Goal: Use online tool/utility: Use online tool/utility

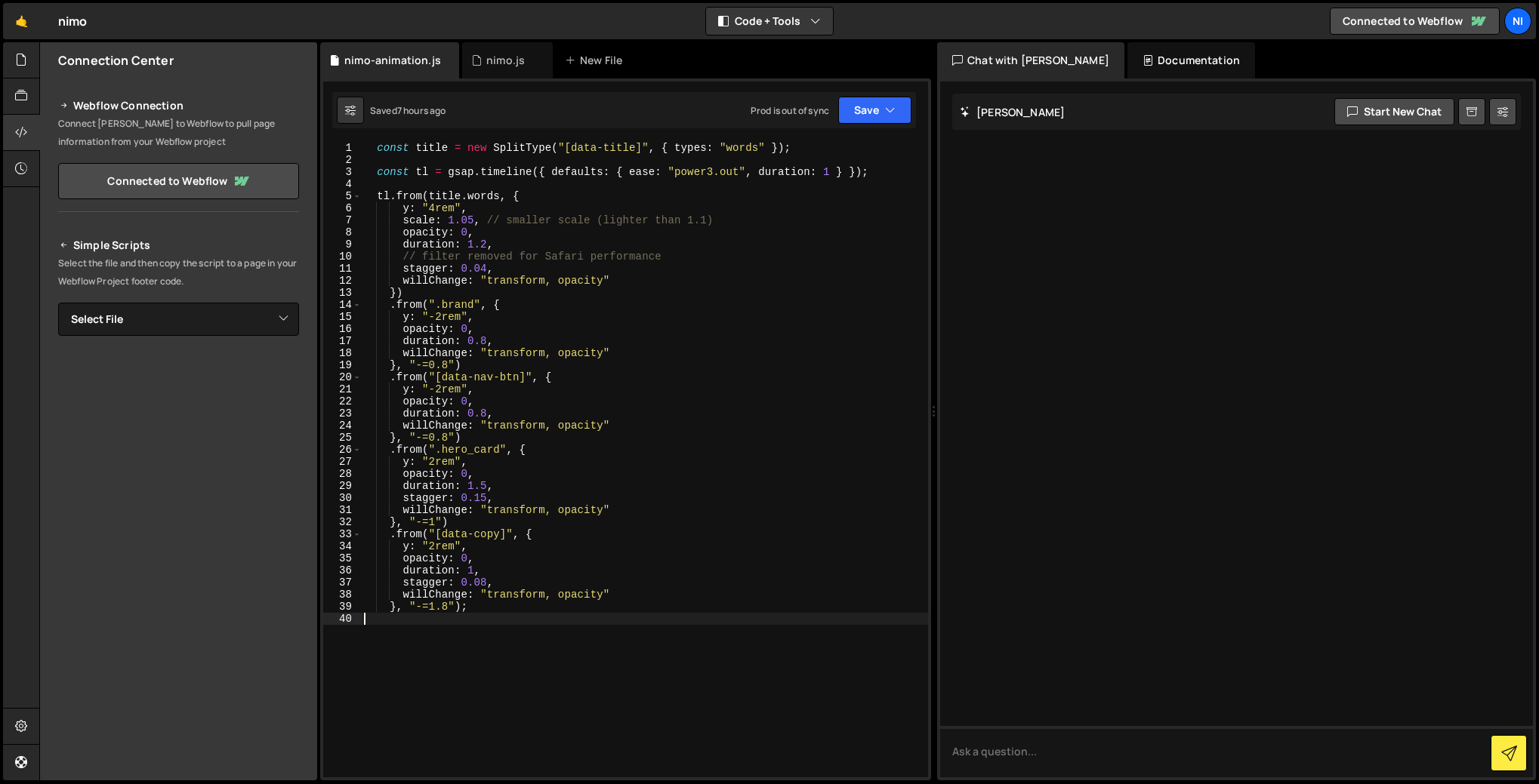
click at [417, 631] on div "const title = new SplitType ( "[data-title]" , { types : "words" }) ; const tl …" at bounding box center [644, 472] width 567 height 659
type textarea "}, "-=1.8");"
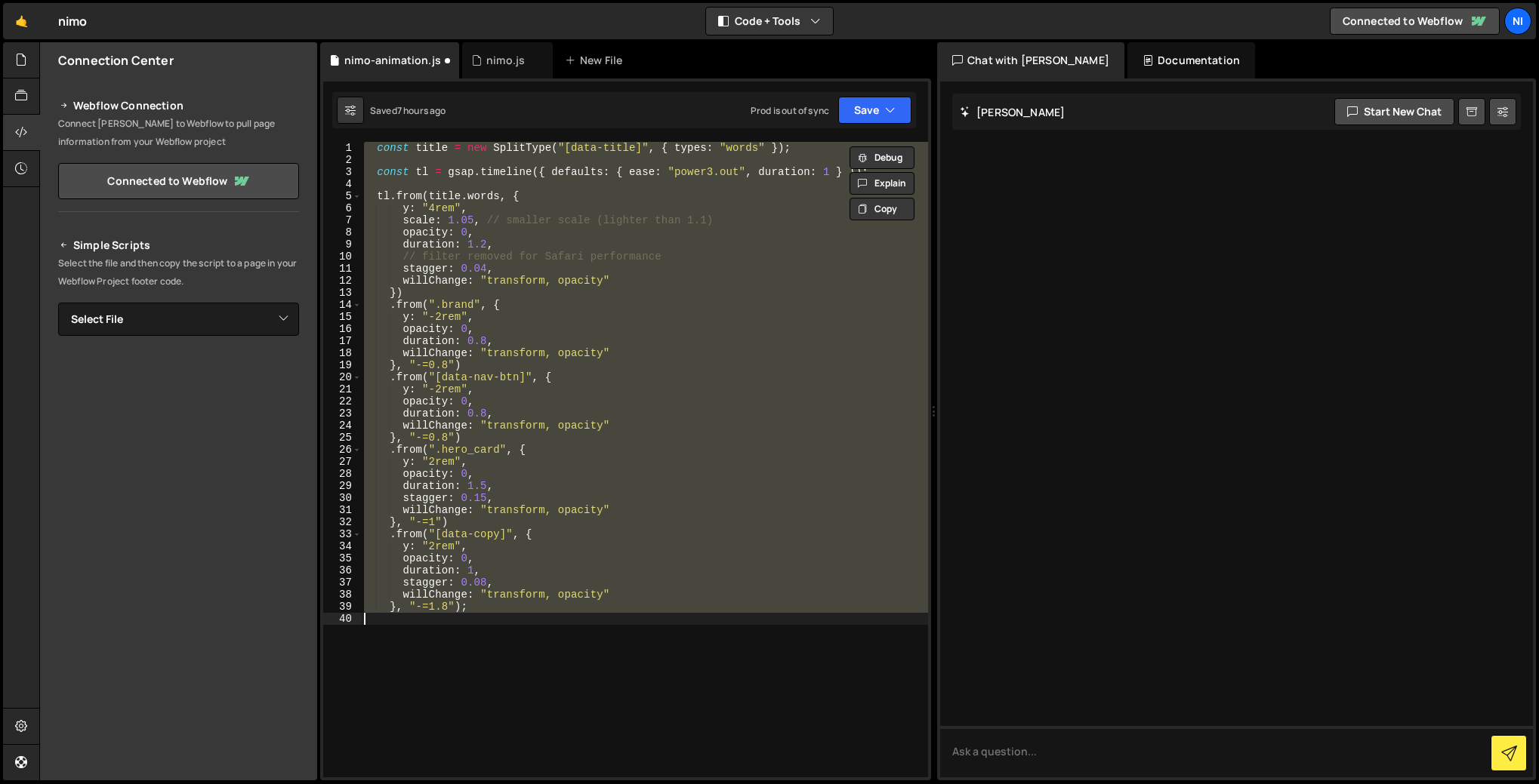
click at [638, 285] on div "const title = new SplitType ( "[data-title]" , { types : "words" }) ; const tl …" at bounding box center [644, 460] width 567 height 636
type textarea "willChange: "transform, opacity""
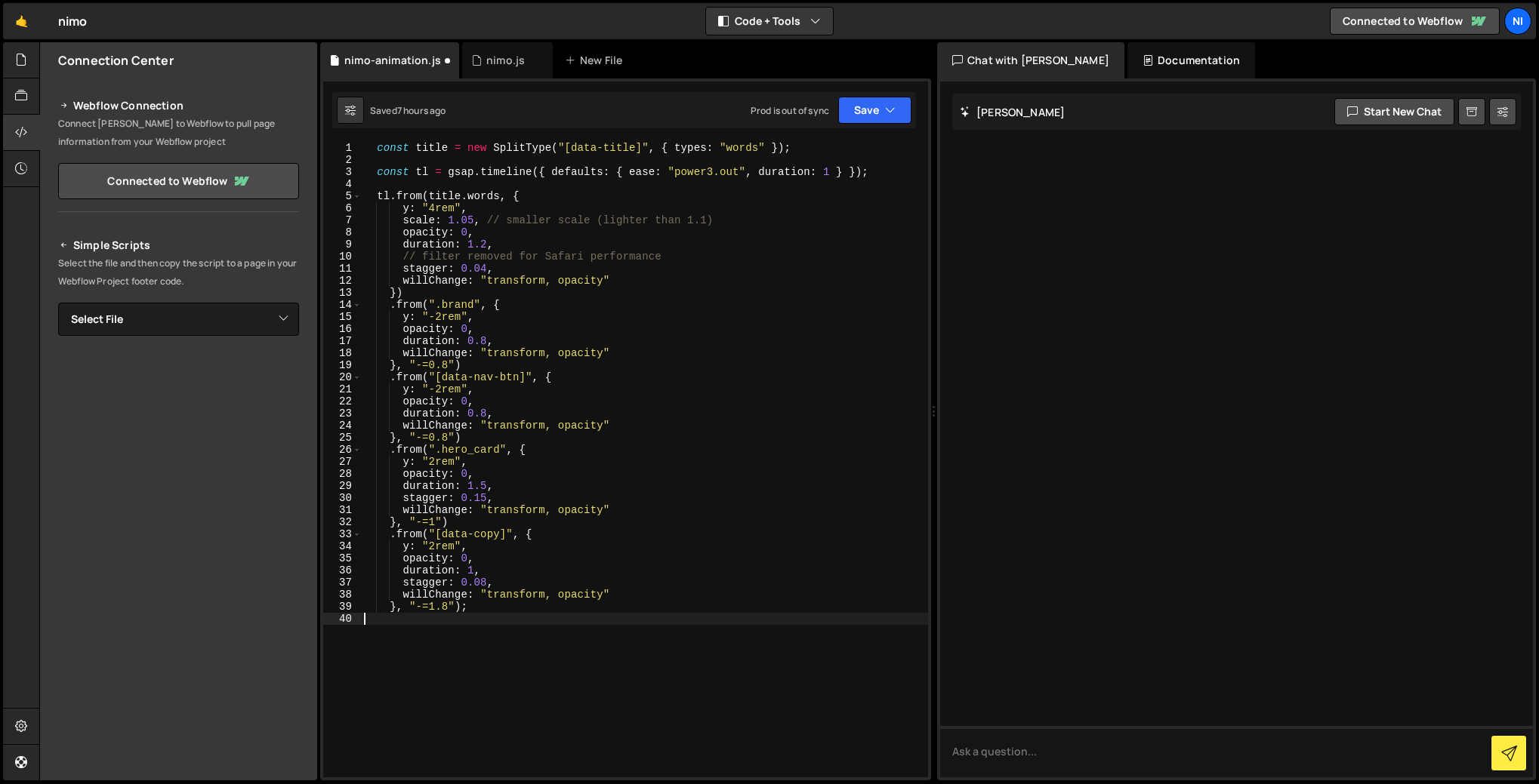
click at [452, 653] on div "const title = new SplitType ( "[data-title]" , { types : "words" }) ; const tl …" at bounding box center [644, 472] width 567 height 659
click at [507, 251] on div "const title = new SplitType ( "[data-title]" , { types : "words" }) ; const tl …" at bounding box center [644, 472] width 567 height 659
drag, startPoint x: 684, startPoint y: 259, endPoint x: 395, endPoint y: 254, distance: 289.0
click at [395, 254] on div "const title = new SplitType ( "[data-title]" , { types : "words" }) ; const tl …" at bounding box center [644, 472] width 567 height 659
paste textarea "filter: "blur(5px)","
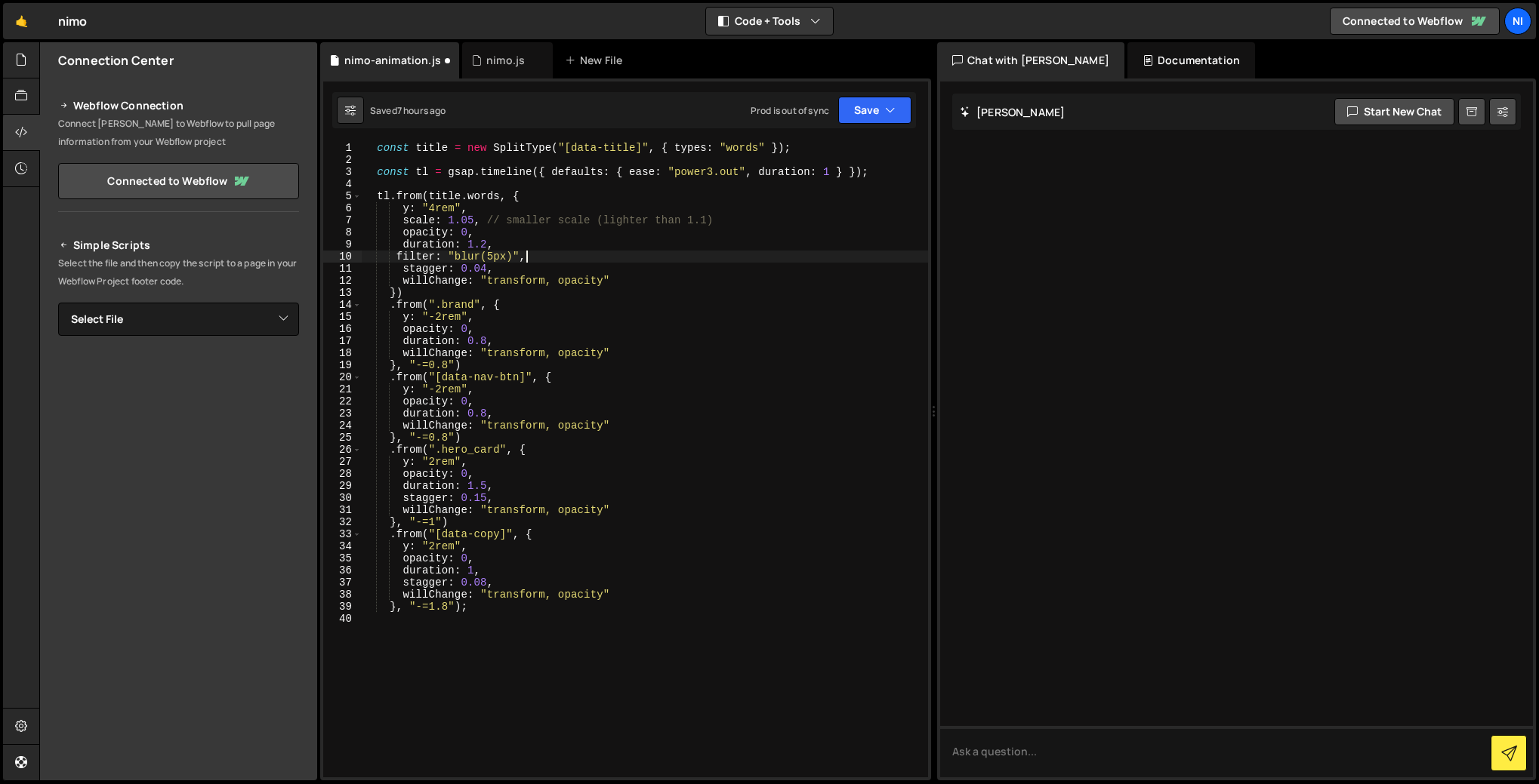
click at [396, 256] on div "const title = new SplitType ( "[data-title]" , { types : "words" }) ; const tl …" at bounding box center [644, 472] width 567 height 659
click at [560, 269] on div "const title = new SplitType ( "[data-title]" , { types : "words" }) ; const tl …" at bounding box center [644, 472] width 567 height 659
type textarea "stagger: 0.04,"
click at [486, 57] on div "nimo.js" at bounding box center [505, 60] width 39 height 15
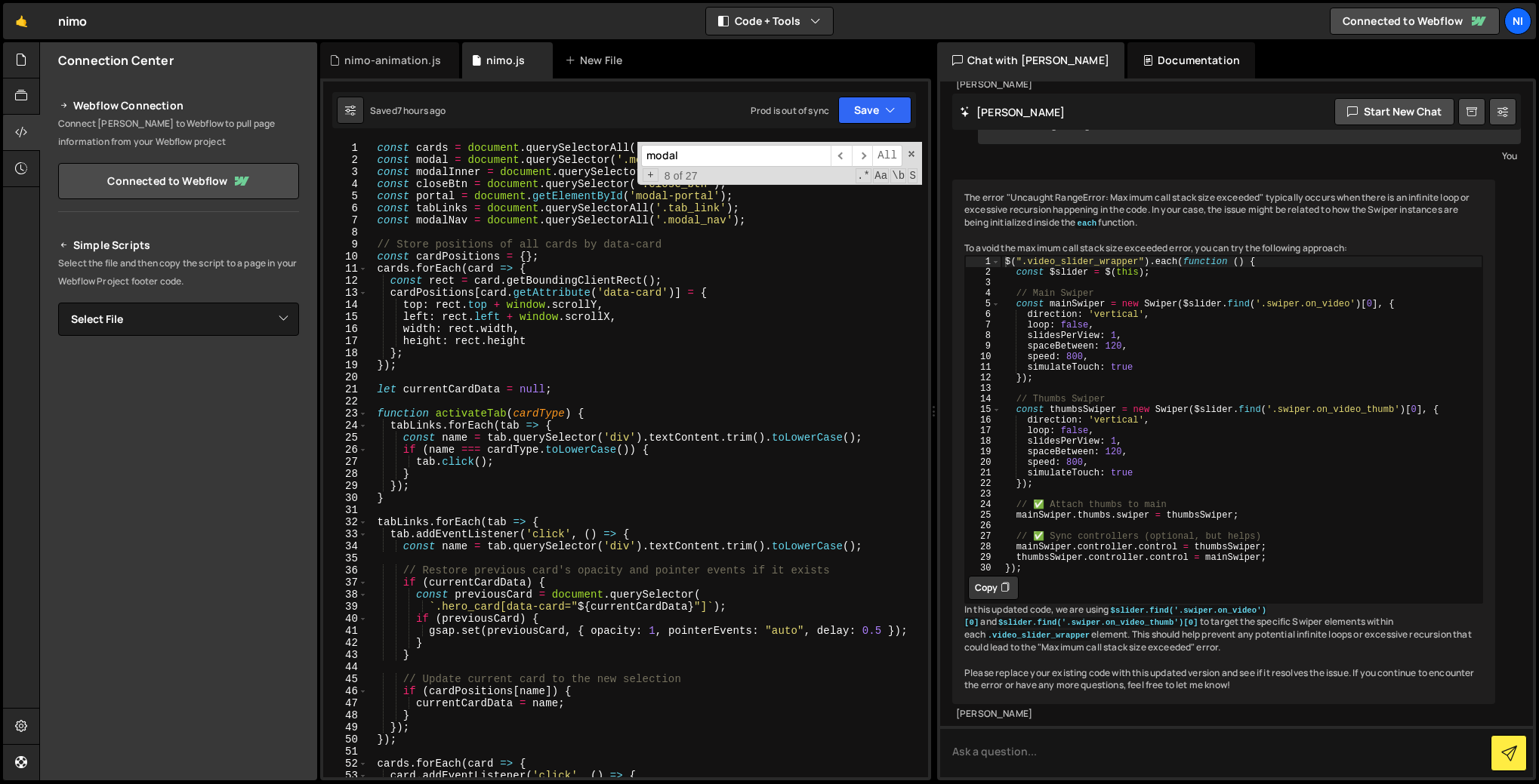
scroll to position [5866, 0]
click at [908, 153] on span at bounding box center [912, 154] width 11 height 11
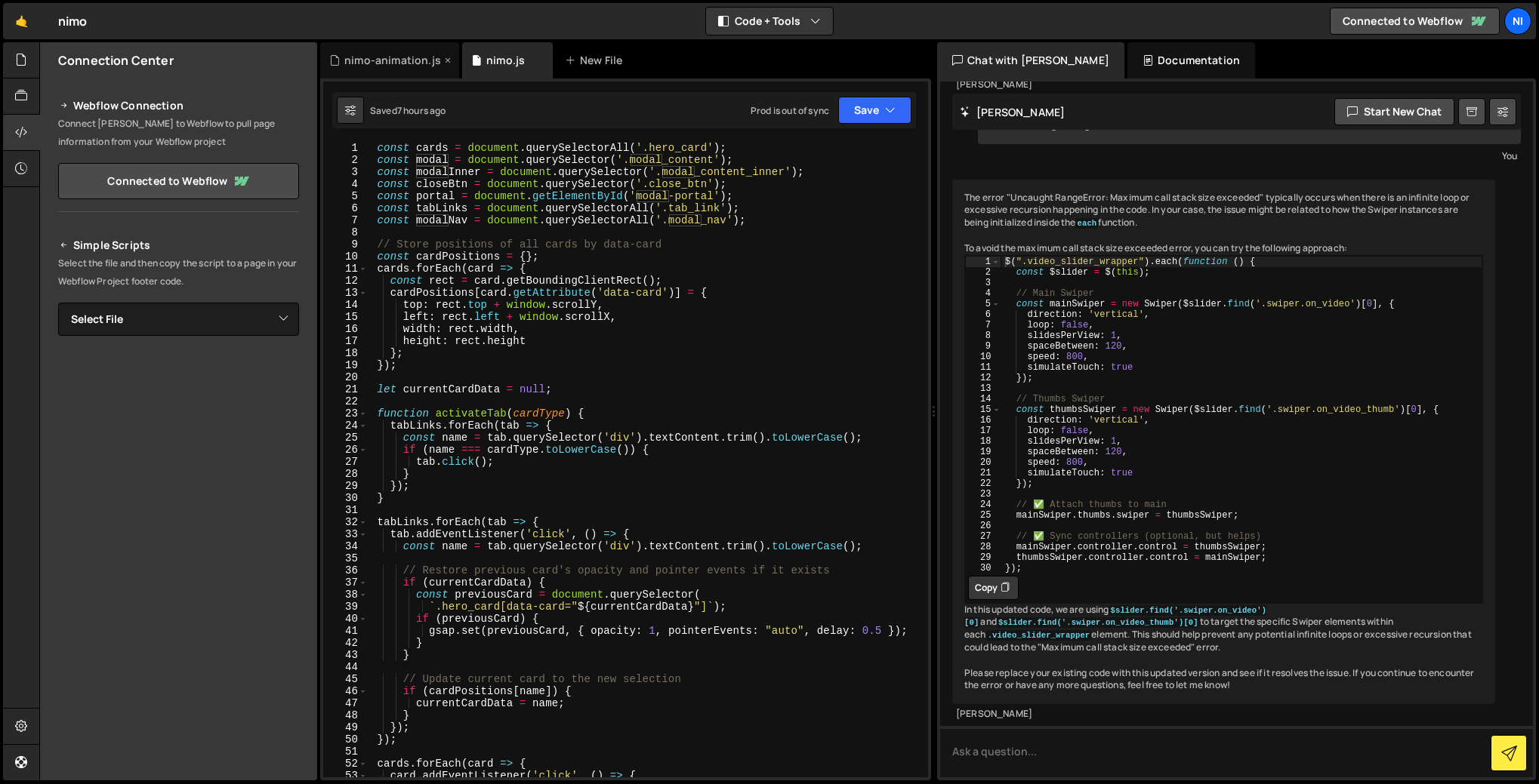
click at [393, 67] on div "nimo-animation.js" at bounding box center [393, 60] width 97 height 15
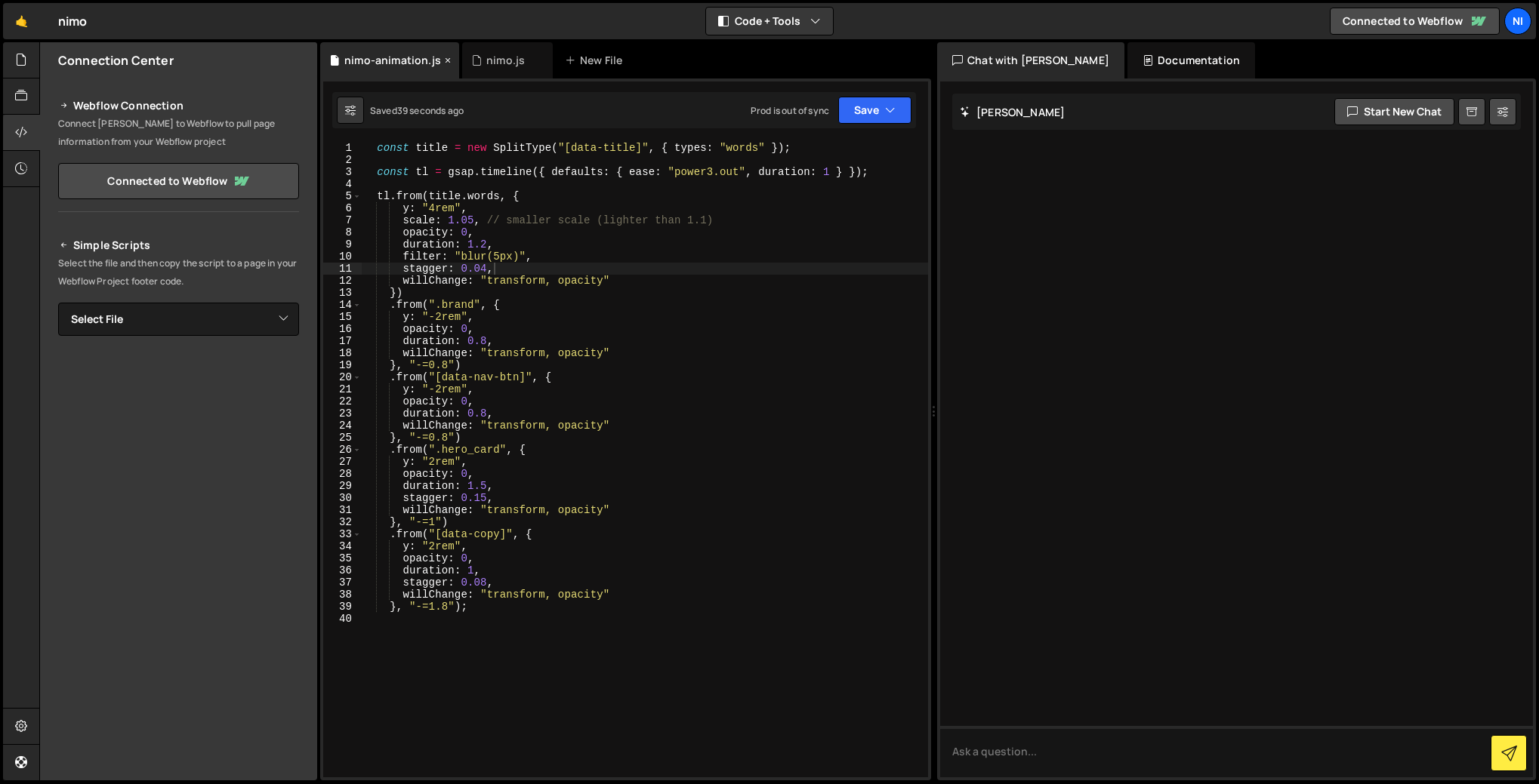
scroll to position [0, 0]
click at [495, 68] on div "nimo.js" at bounding box center [505, 60] width 39 height 15
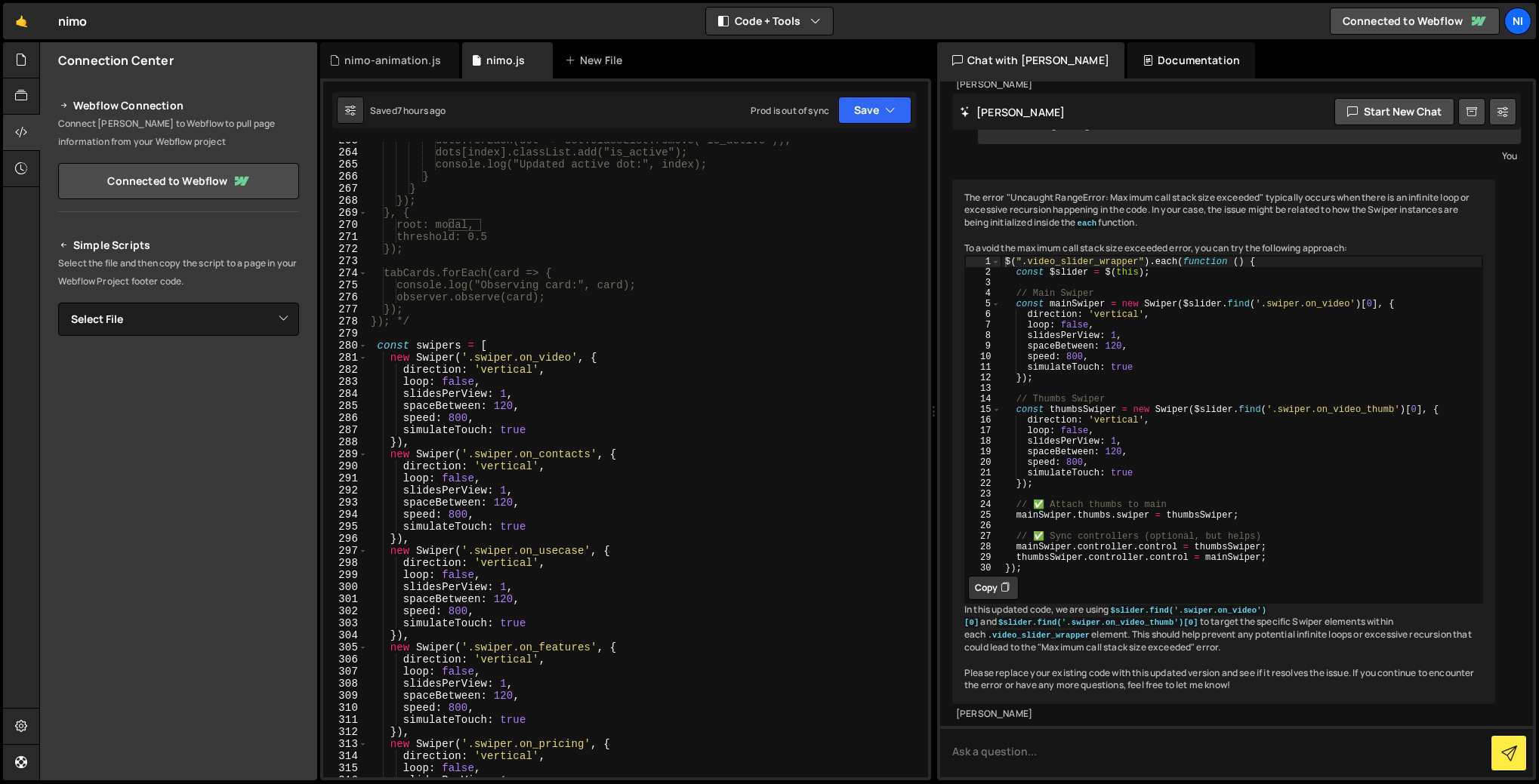
scroll to position [3158, 0]
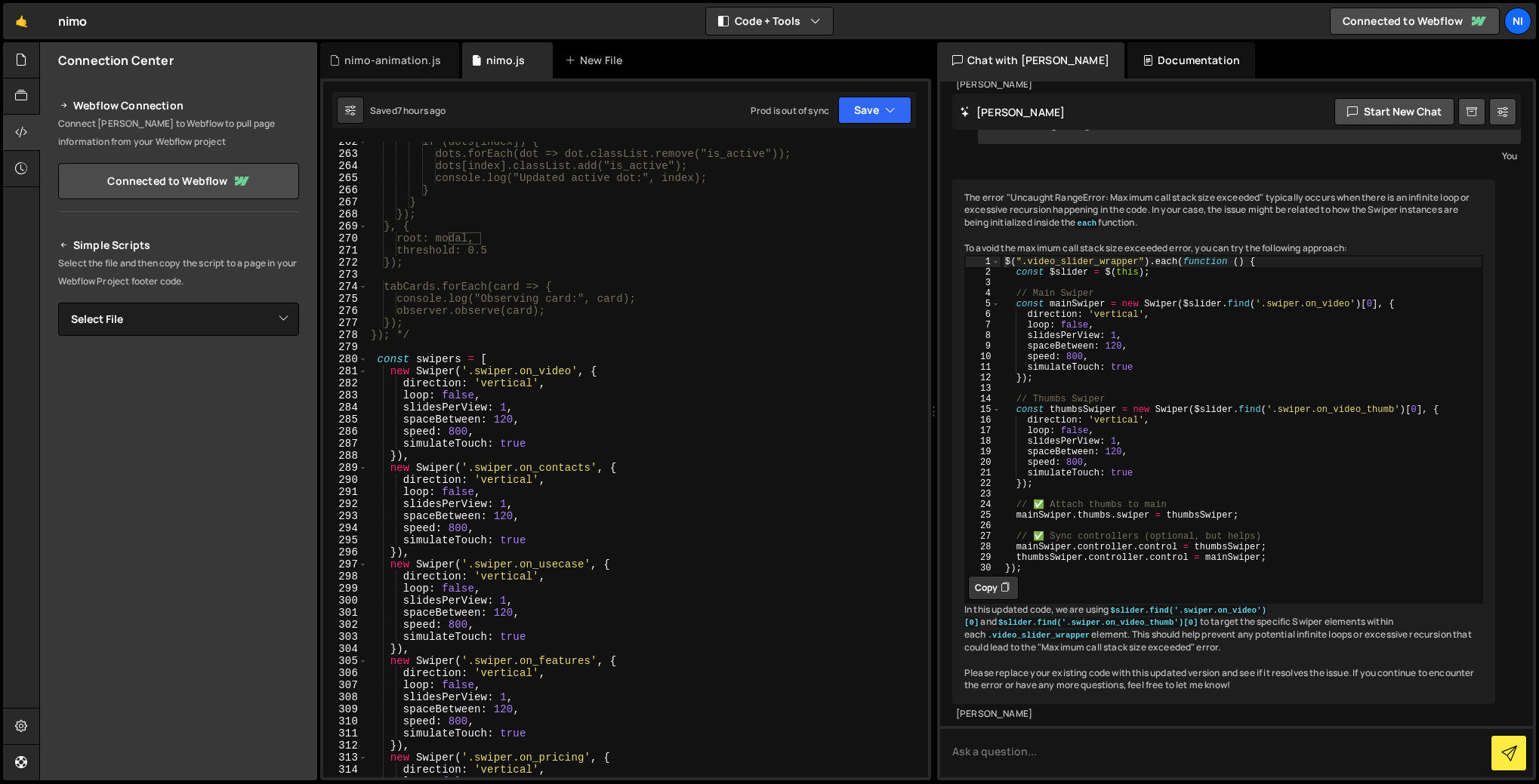
type textarea "slidesPerView: 1,"
click at [545, 406] on div "if (dots[index]) { dots.forEach(dot => dot.classList.remove("is_active")); dots…" at bounding box center [645, 466] width 555 height 659
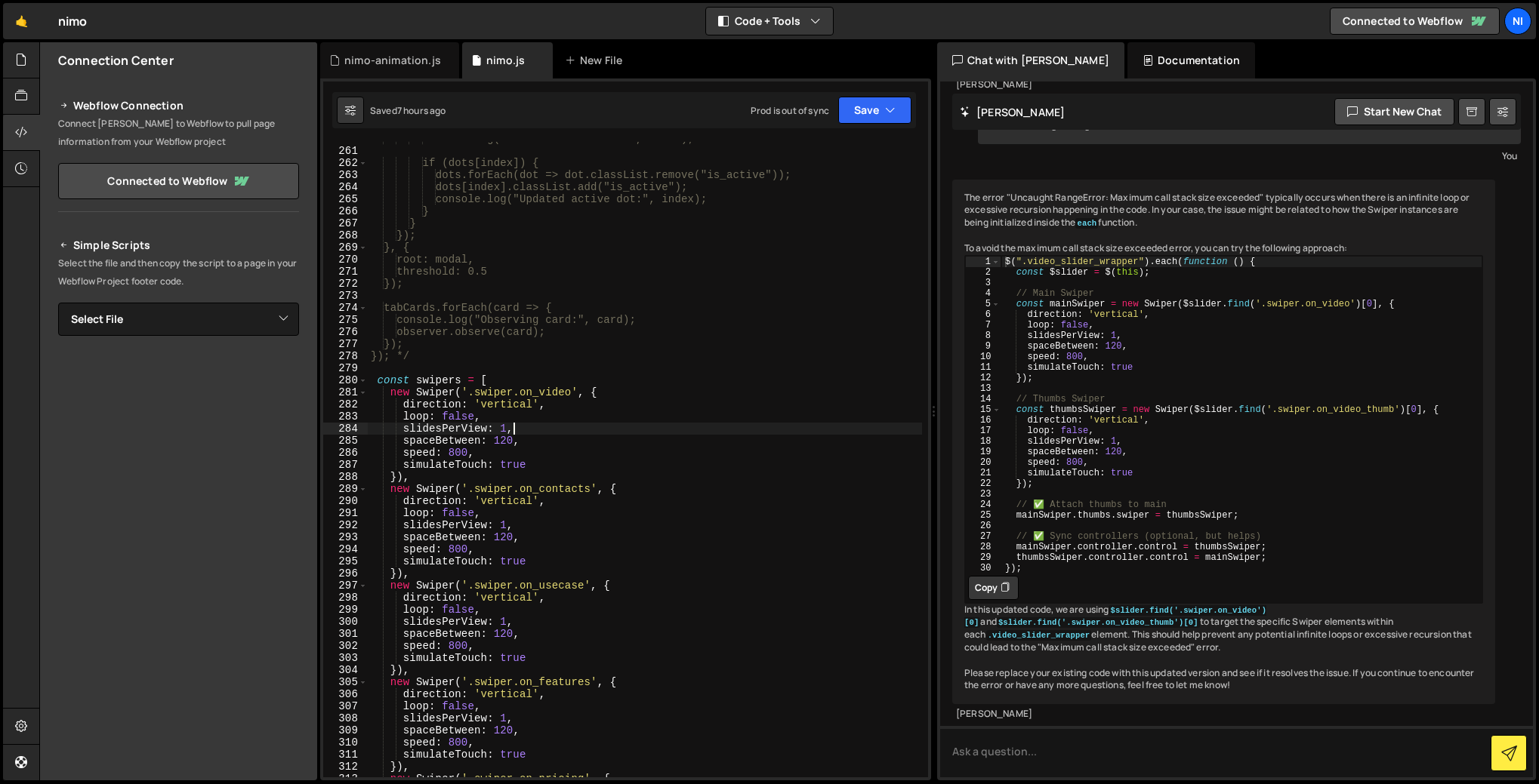
scroll to position [3121, 0]
